Goal: Check status: Check status

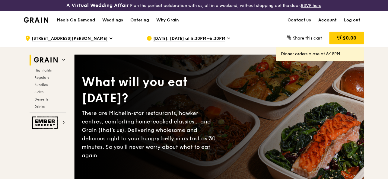
click at [335, 20] on link "Account" at bounding box center [328, 20] width 26 height 18
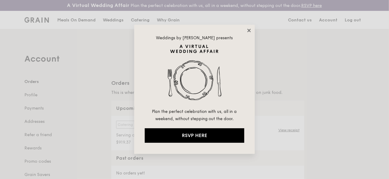
click at [250, 32] on icon at bounding box center [249, 30] width 5 height 5
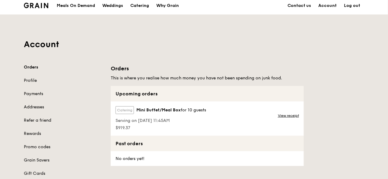
scroll to position [18, 0]
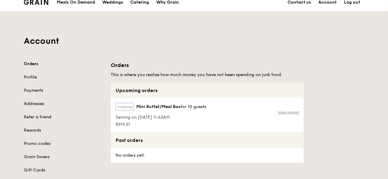
click at [295, 112] on link "View receipt" at bounding box center [288, 112] width 21 height 5
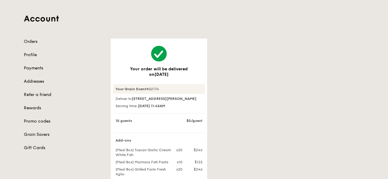
scroll to position [13, 0]
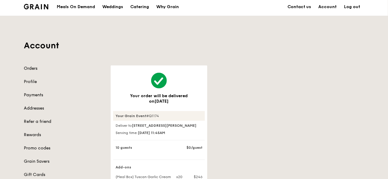
click at [35, 69] on link "Orders" at bounding box center [64, 69] width 80 height 6
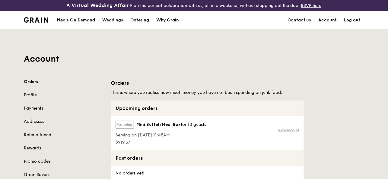
click at [284, 130] on link "View receipt" at bounding box center [288, 130] width 21 height 5
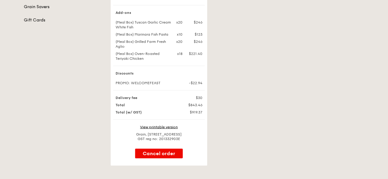
scroll to position [168, 0]
click at [177, 129] on link "View printable version" at bounding box center [159, 127] width 38 height 4
